Goal: Task Accomplishment & Management: Manage account settings

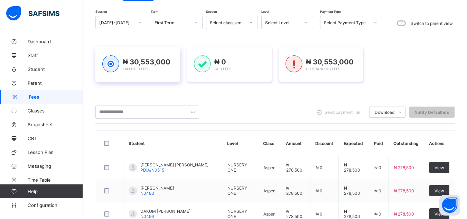
scroll to position [69, 0]
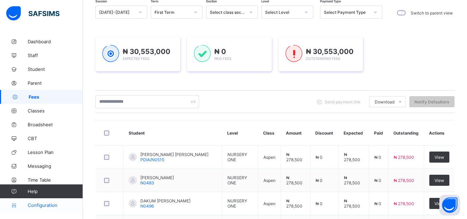
click at [51, 205] on span "Configuration" at bounding box center [55, 205] width 55 height 6
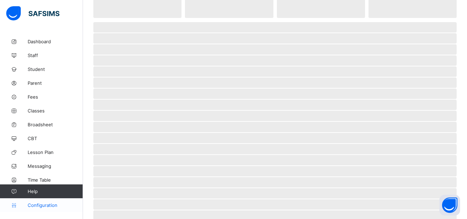
scroll to position [52, 0]
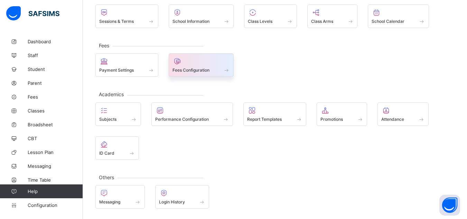
click at [189, 67] on div "Fees Configuration" at bounding box center [201, 70] width 58 height 6
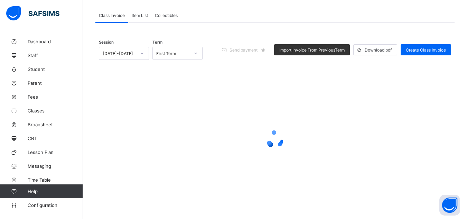
scroll to position [53, 0]
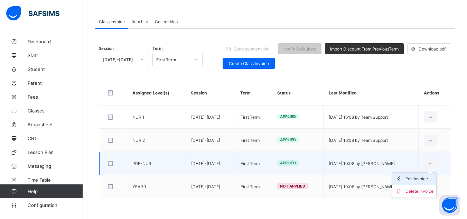
click at [425, 180] on div "Edit Invoice" at bounding box center [419, 178] width 28 height 7
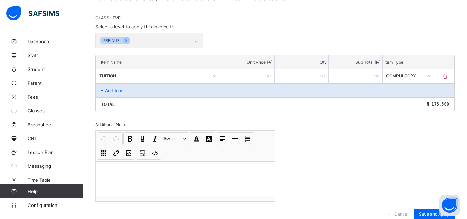
scroll to position [137, 0]
click at [49, 204] on span "Configuration" at bounding box center [55, 205] width 55 height 6
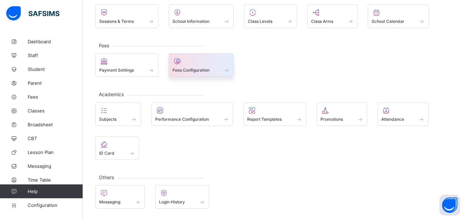
click at [189, 70] on span "Fees Configuration" at bounding box center [190, 69] width 37 height 5
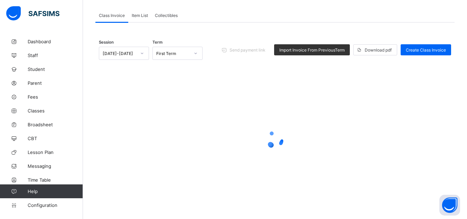
scroll to position [53, 0]
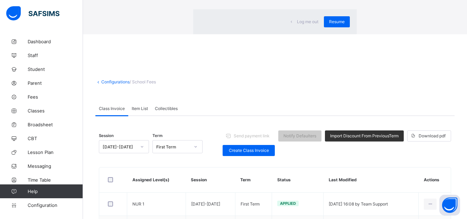
click at [329, 24] on span "Resume" at bounding box center [337, 21] width 16 height 5
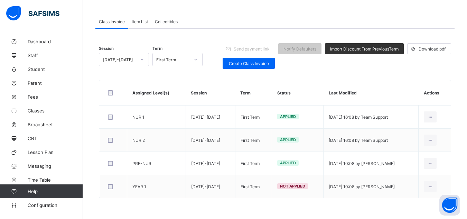
click at [250, 15] on div "Class Invoice Item List Collectibles" at bounding box center [274, 22] width 359 height 14
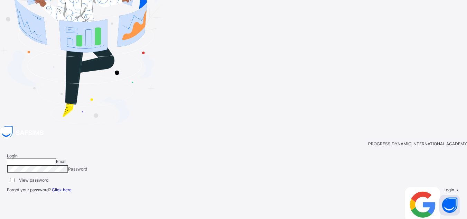
type input "**********"
